Goal: Information Seeking & Learning: Find specific fact

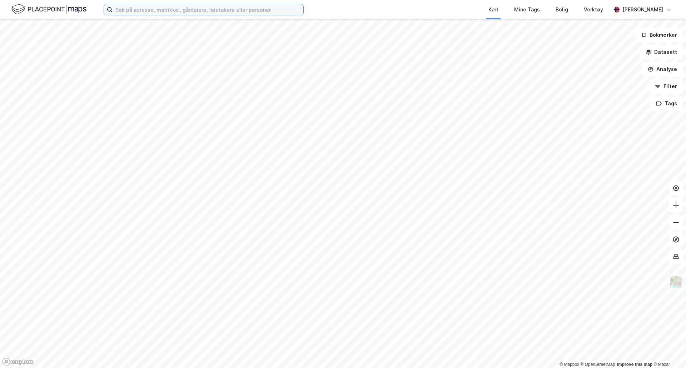
click at [216, 14] on input at bounding box center [208, 9] width 191 height 11
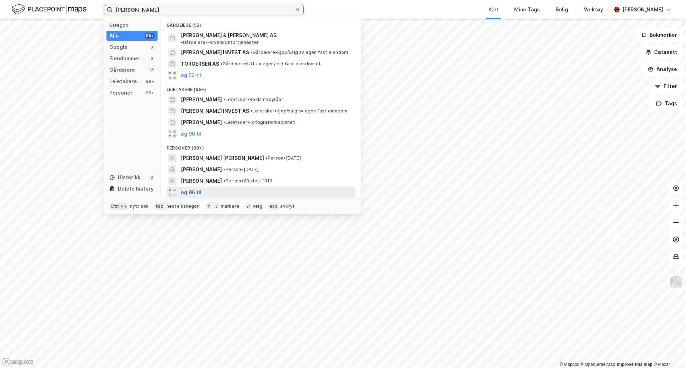
type input "ingrid thøgersen"
click at [198, 188] on button "og 96 til" at bounding box center [191, 192] width 21 height 9
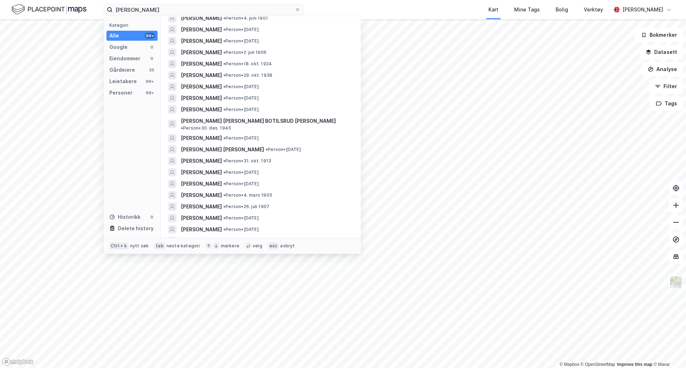
scroll to position [536, 0]
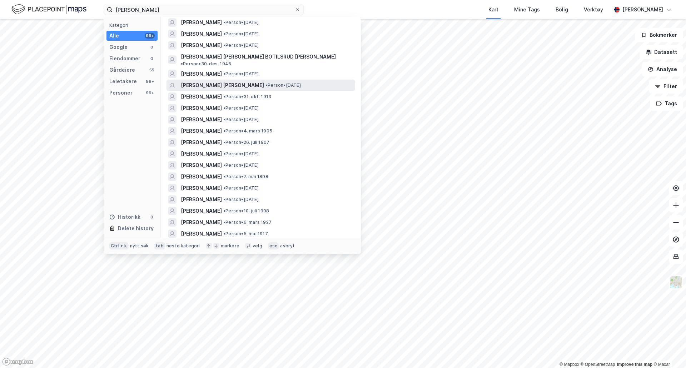
click at [267, 83] on span "• Person • 7. sep. 1998" at bounding box center [283, 86] width 35 height 6
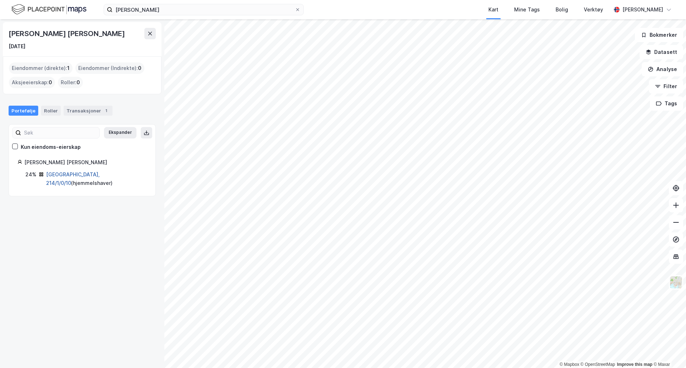
click at [80, 173] on link "Oslo, 214/1/0/10" at bounding box center [73, 179] width 54 height 15
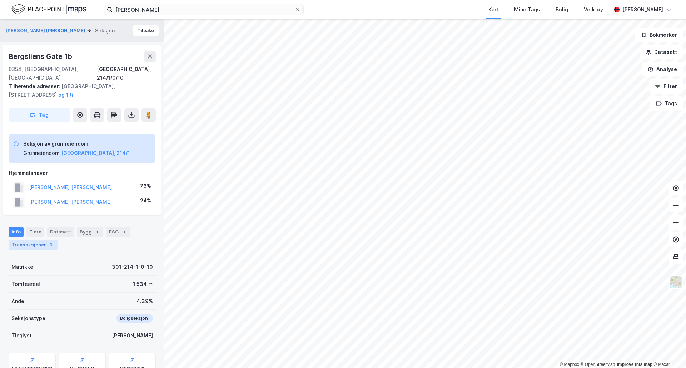
click at [41, 240] on div "Transaksjoner 9" at bounding box center [33, 245] width 49 height 10
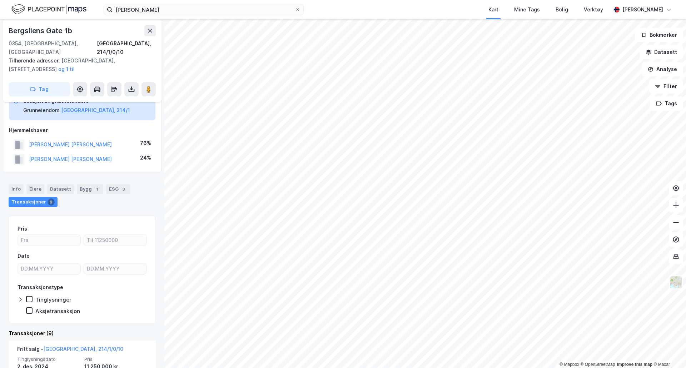
scroll to position [15, 0]
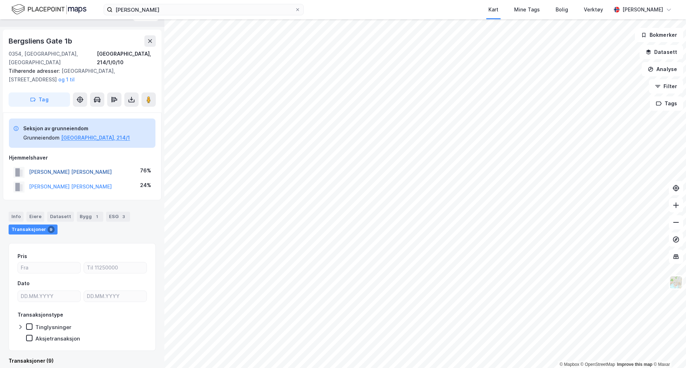
click at [0, 0] on button "BAADE-MATHIESEN JOHAN F" at bounding box center [0, 0] width 0 height 0
